Goal: Navigation & Orientation: Find specific page/section

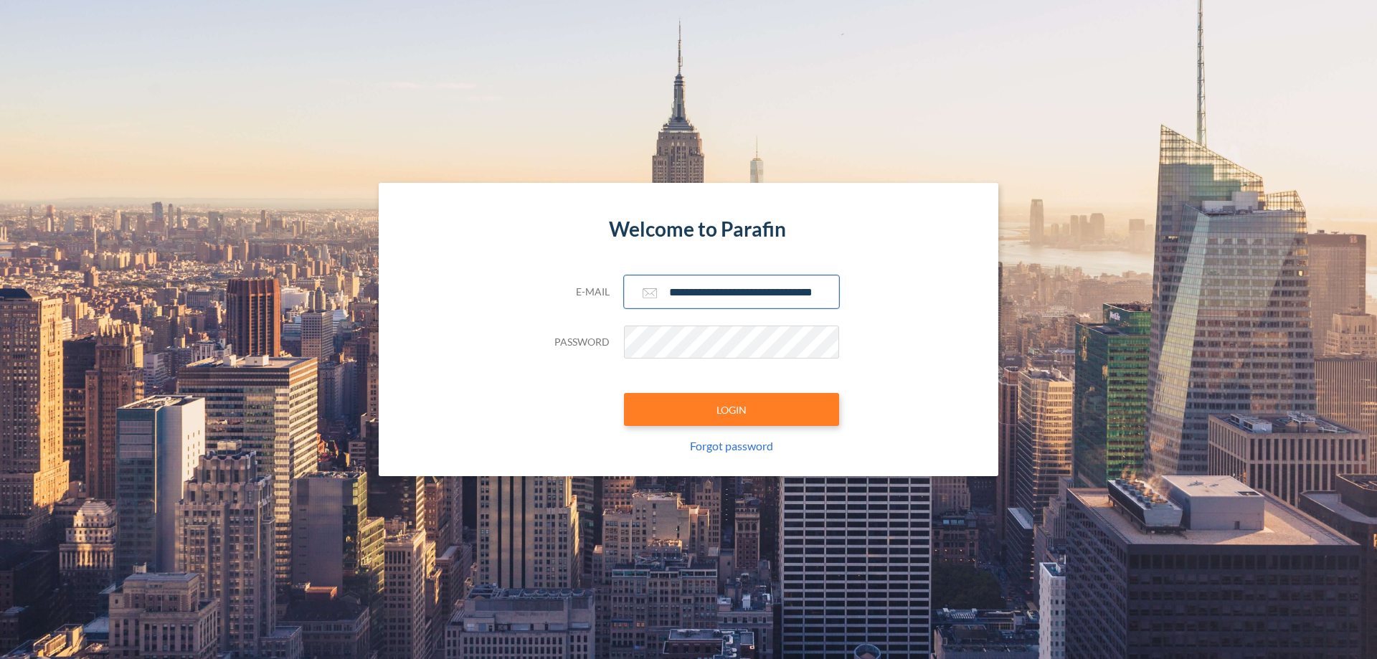
type input "**********"
click at [731, 409] on button "LOGIN" at bounding box center [731, 409] width 215 height 33
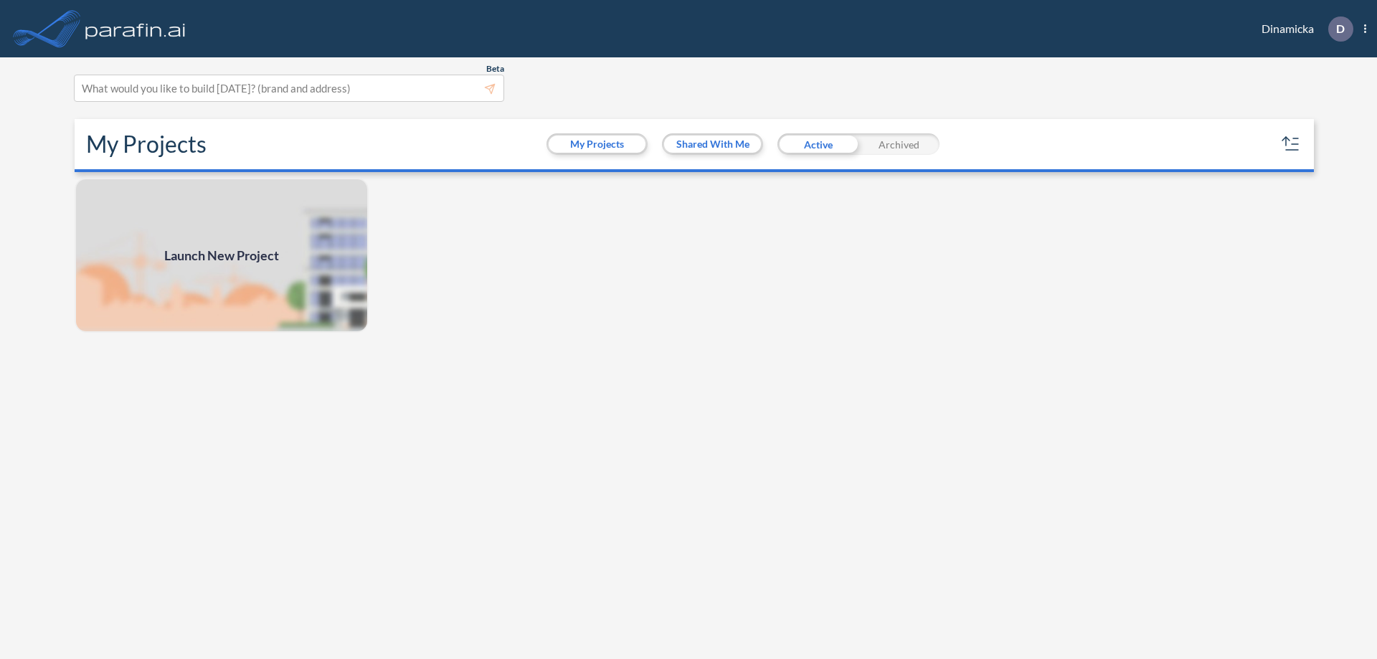
scroll to position [4, 0]
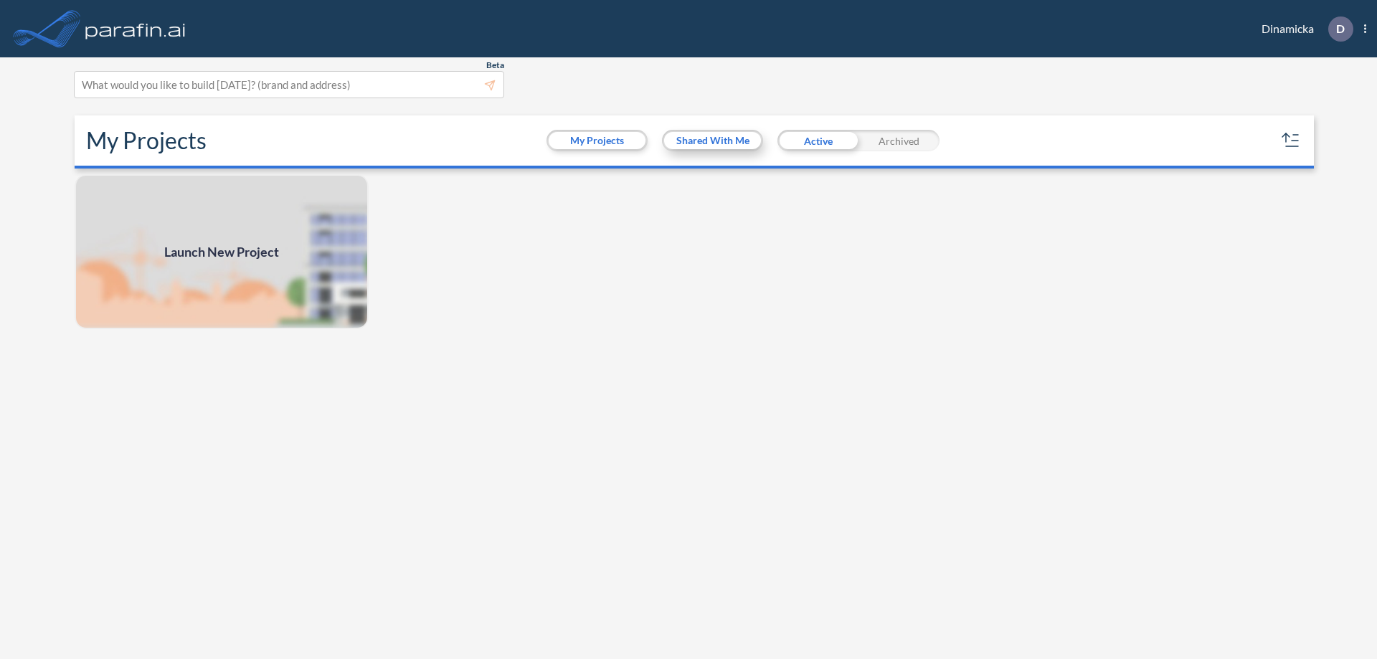
click at [712, 141] on button "Shared With Me" at bounding box center [712, 140] width 97 height 17
